Goal: Task Accomplishment & Management: Manage account settings

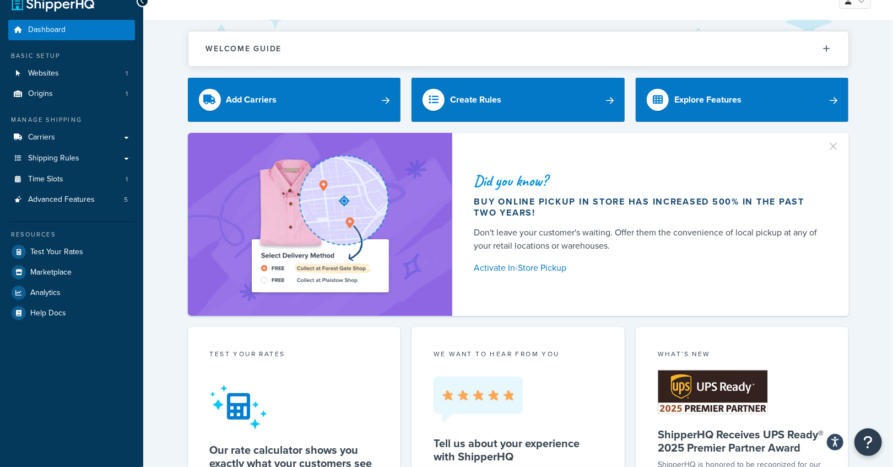
scroll to position [4, 0]
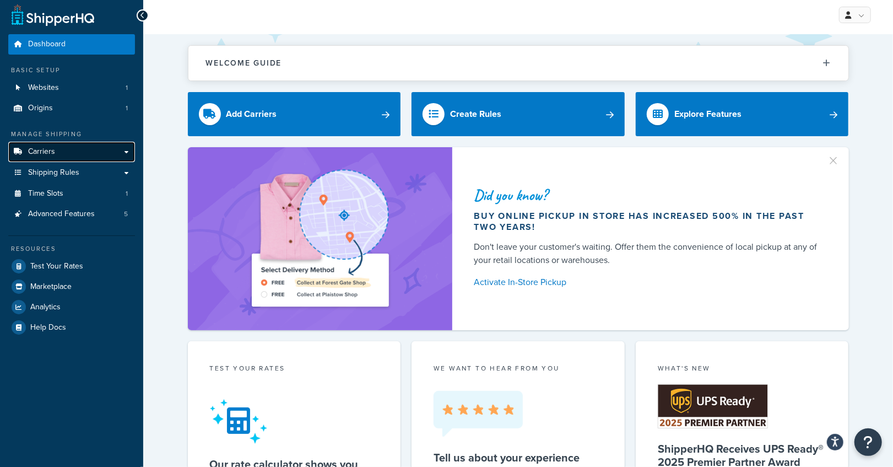
click at [64, 150] on link "Carriers" at bounding box center [71, 152] width 127 height 20
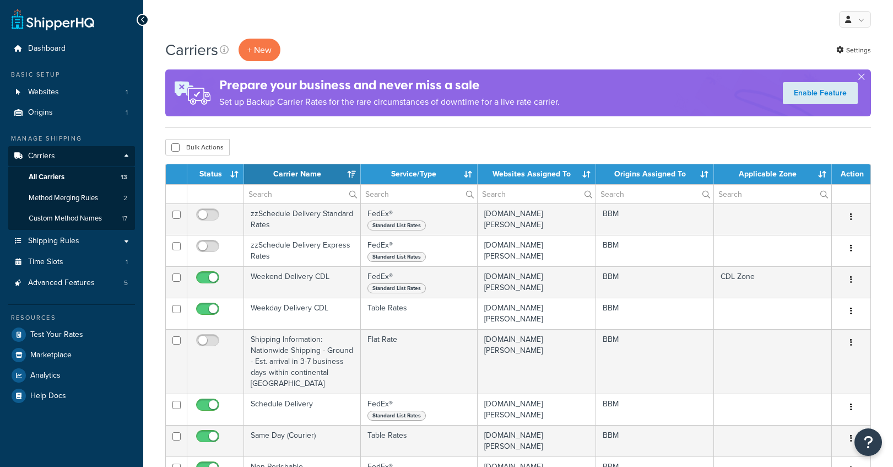
select select "15"
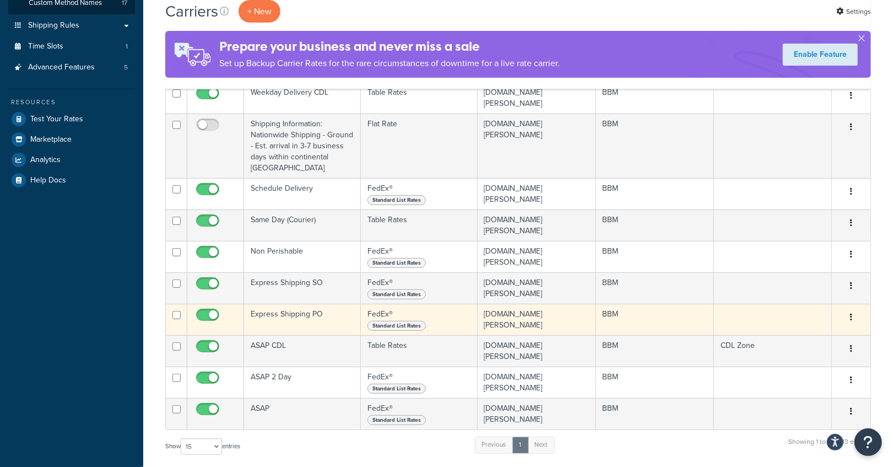
scroll to position [216, 0]
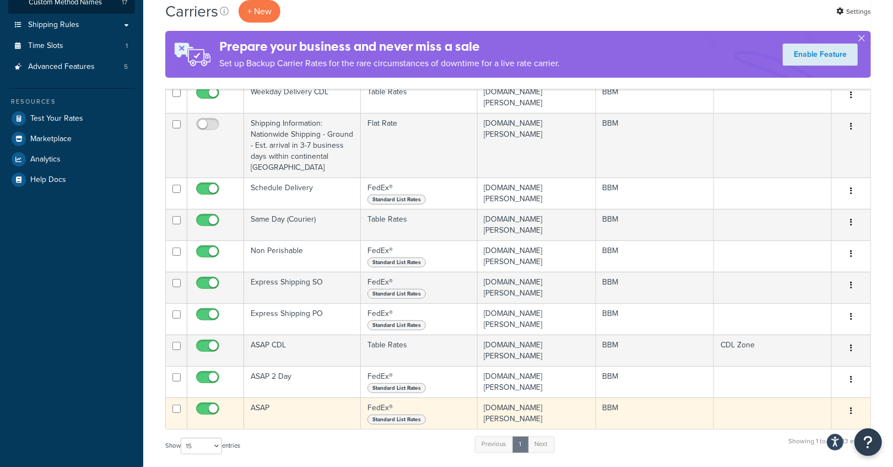
click at [267, 400] on td "ASAP" at bounding box center [302, 412] width 117 height 31
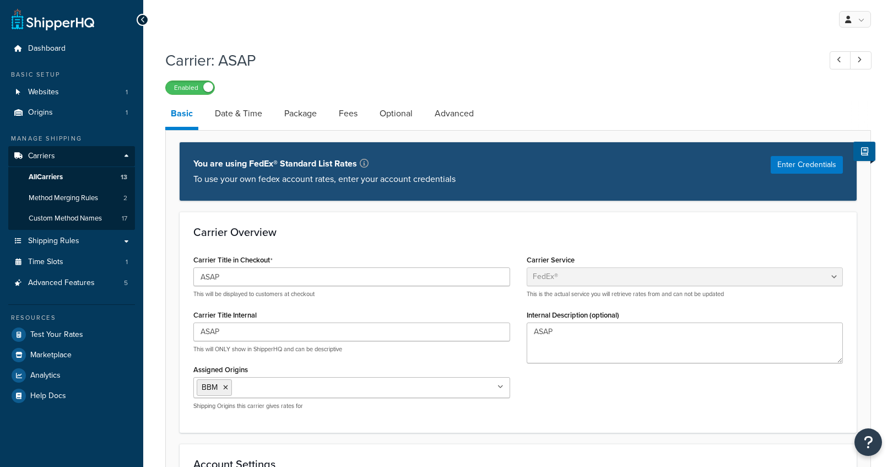
select select "fedEx"
select select "REGULAR_PICKUP"
select select "YOUR_PACKAGING"
click at [225, 115] on link "Date & Time" at bounding box center [238, 113] width 58 height 26
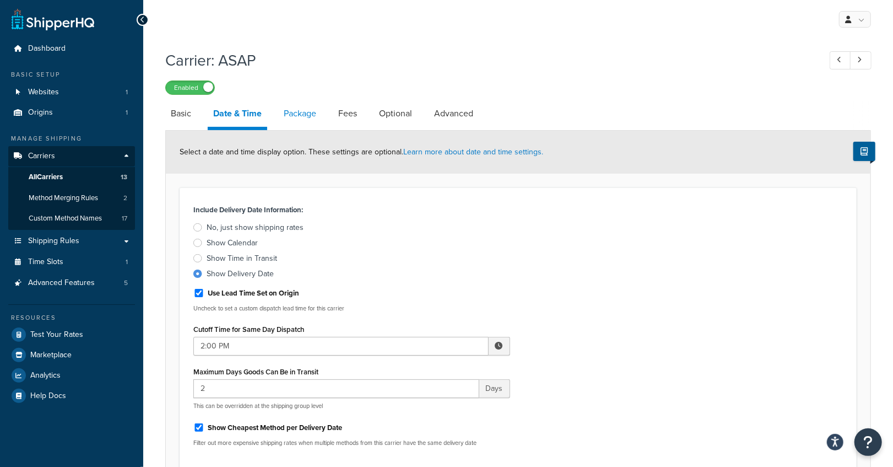
click at [311, 117] on link "Package" at bounding box center [300, 113] width 44 height 26
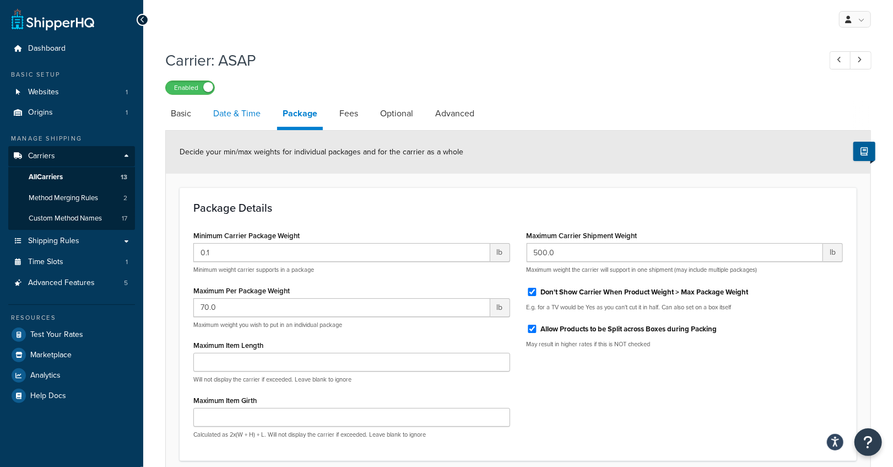
click at [240, 116] on link "Date & Time" at bounding box center [237, 113] width 58 height 26
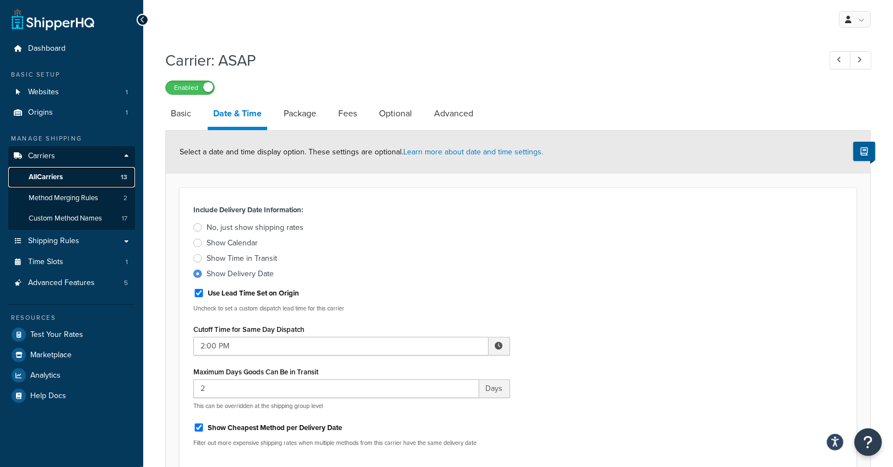
click at [97, 175] on link "All Carriers 13" at bounding box center [71, 177] width 127 height 20
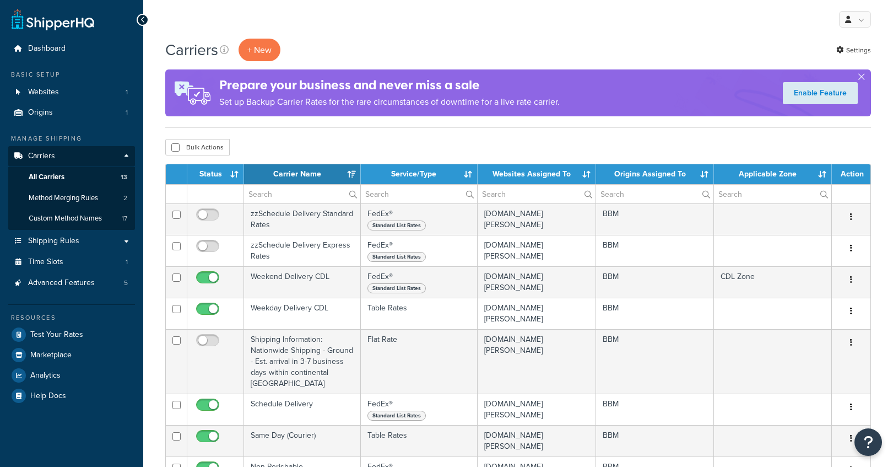
select select "15"
